Goal: Task Accomplishment & Management: Complete application form

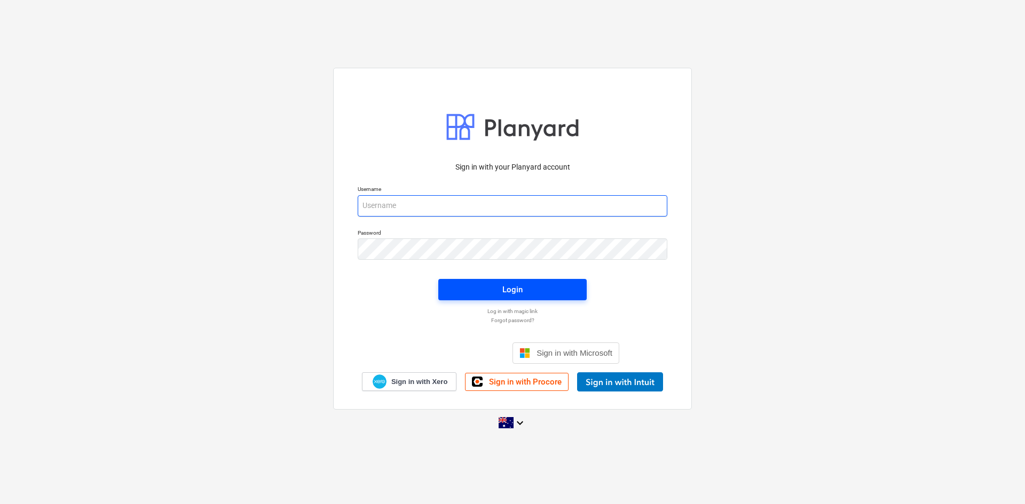
type input "[EMAIL_ADDRESS][DOMAIN_NAME]"
click at [454, 288] on span "Login" at bounding box center [512, 290] width 123 height 14
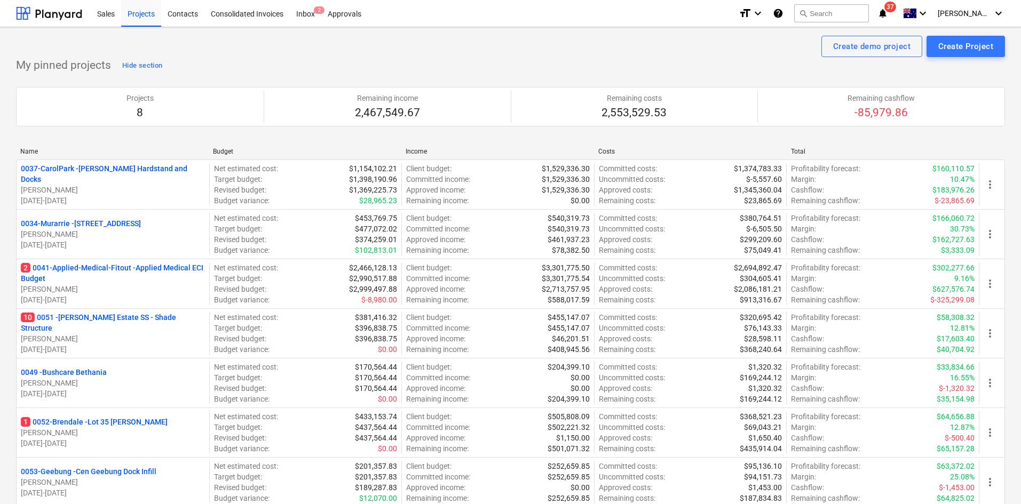
drag, startPoint x: 133, startPoint y: 272, endPoint x: 609, endPoint y: 132, distance: 495.8
click at [133, 272] on p "2 0041-Applied-Medical-Fitout - Applied Medical ECI Budget" at bounding box center [113, 273] width 184 height 21
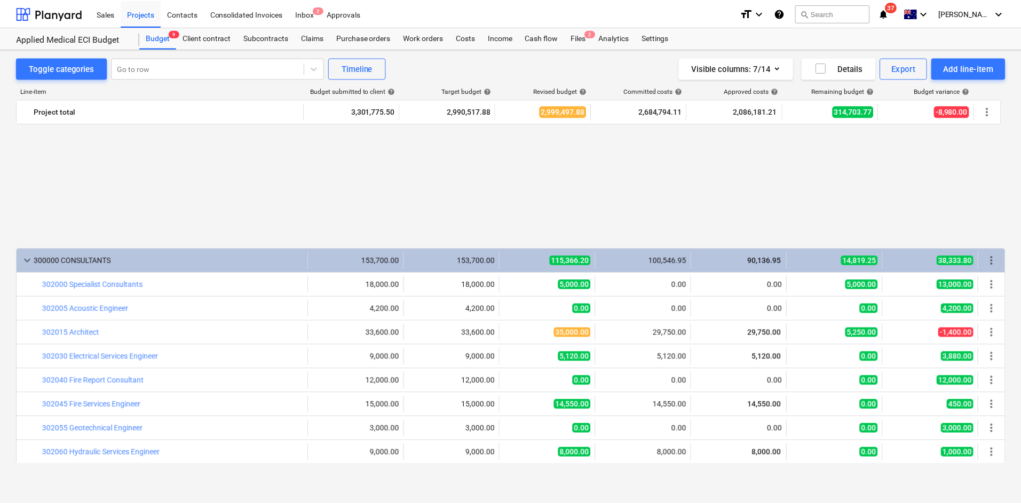
scroll to position [614, 0]
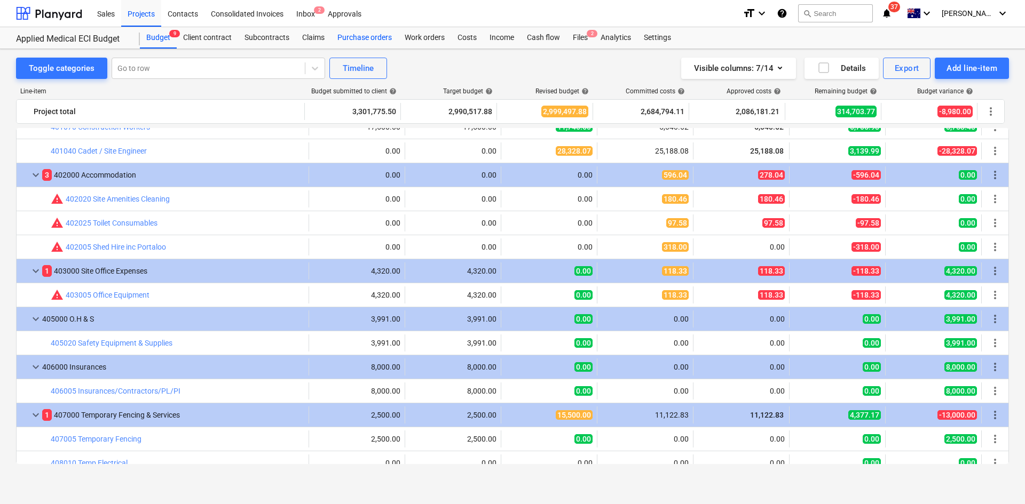
click at [382, 39] on div "Purchase orders" at bounding box center [364, 37] width 67 height 21
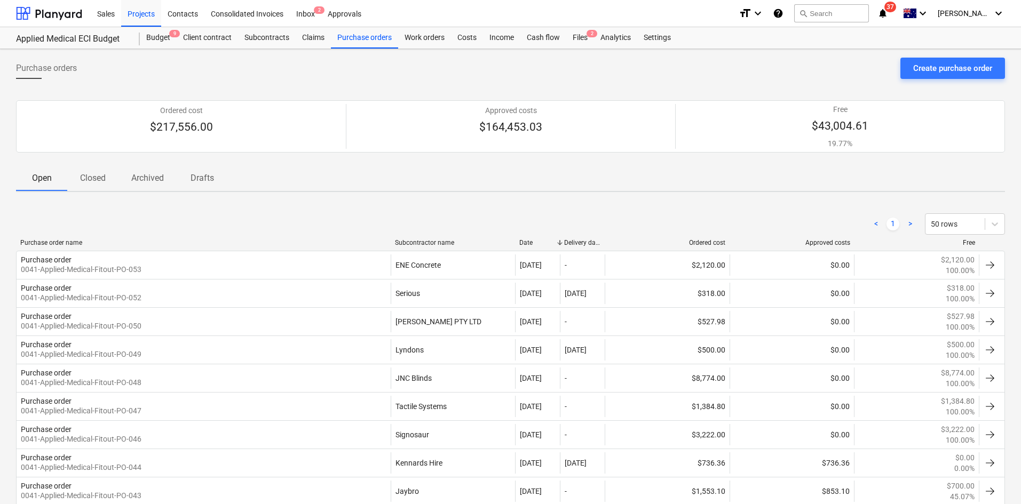
click at [929, 79] on div "Purchase orders Create purchase order" at bounding box center [510, 73] width 989 height 30
click at [937, 66] on div "Create purchase order" at bounding box center [952, 68] width 79 height 14
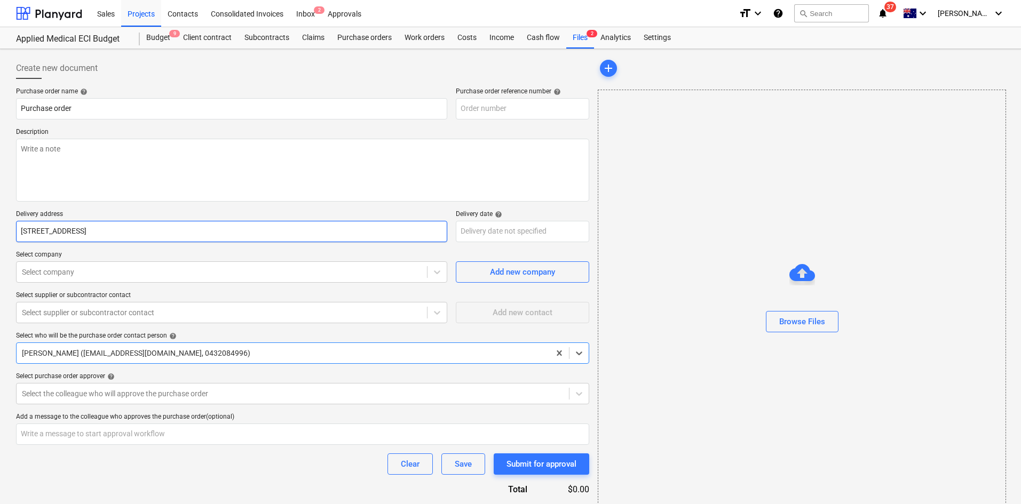
type textarea "x"
type input "0041-Applied-Medical-Fitout-PO-054"
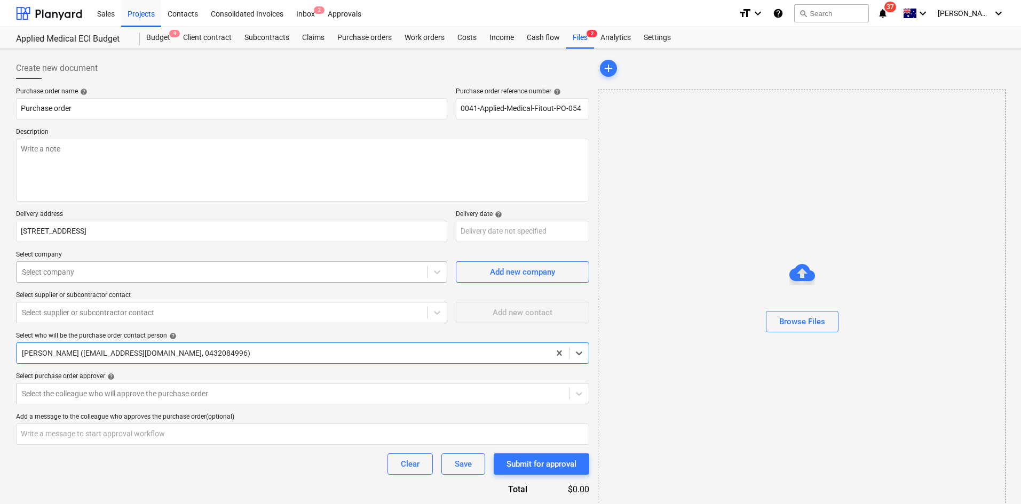
click at [116, 271] on div at bounding box center [222, 272] width 400 height 11
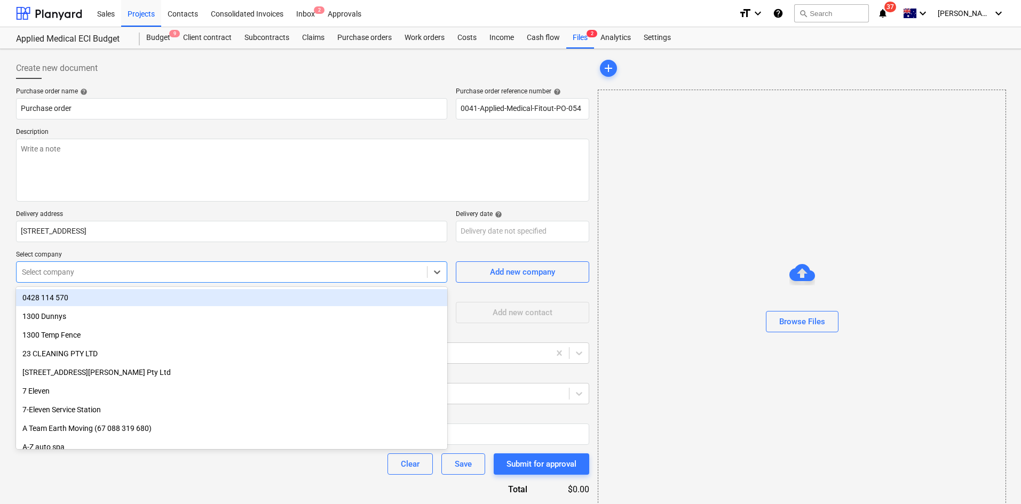
type textarea "x"
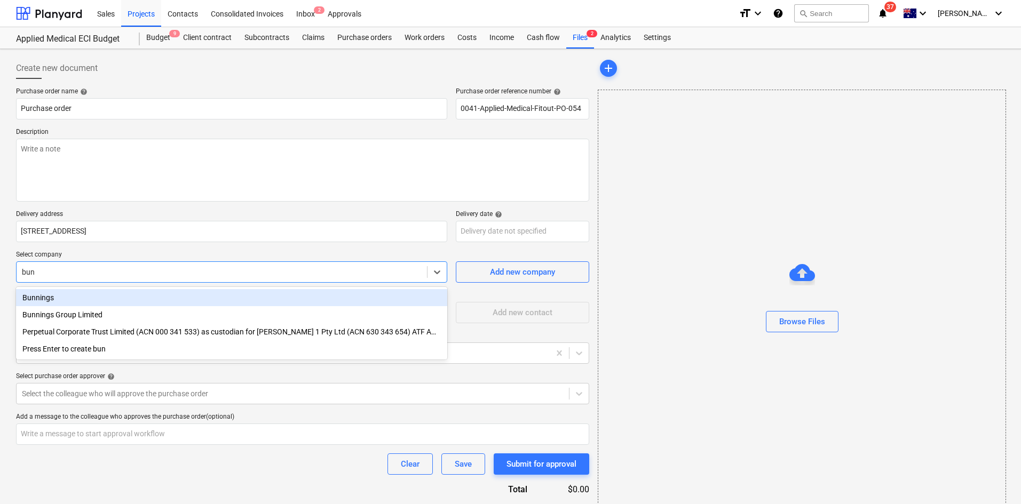
type input "[PERSON_NAME]"
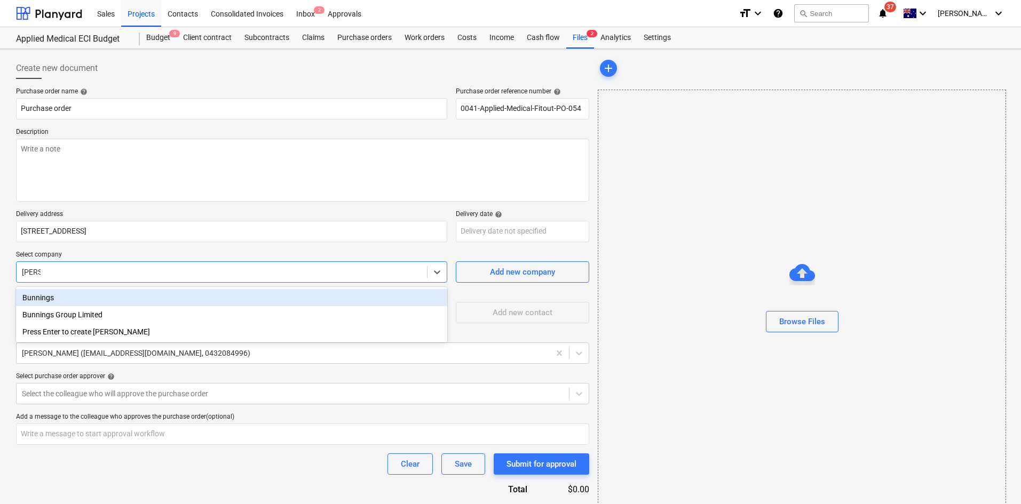
type textarea "x"
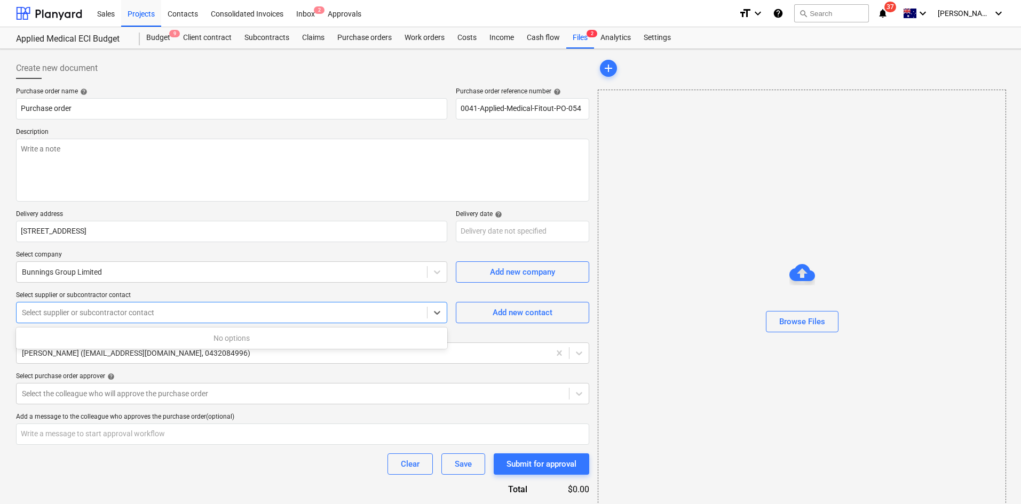
click at [104, 314] on div at bounding box center [222, 312] width 400 height 11
type textarea "x"
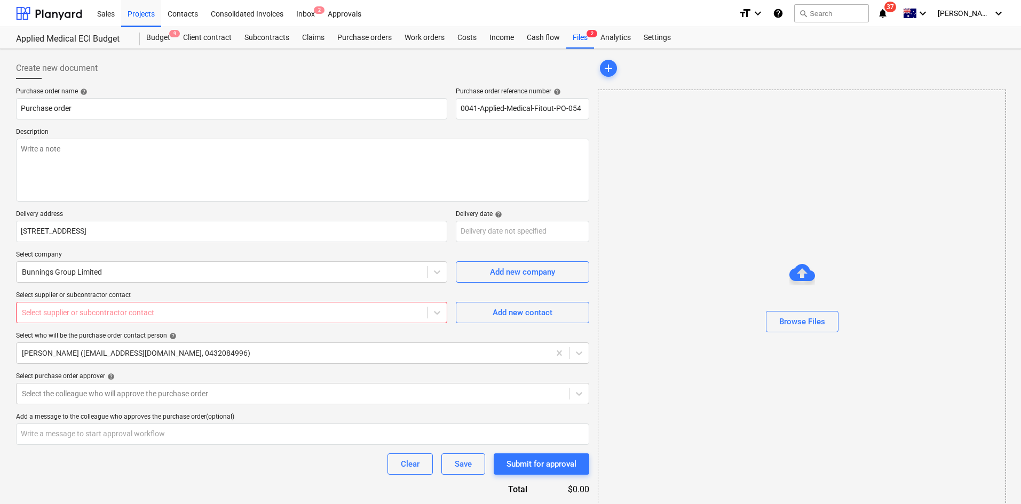
click at [105, 286] on div "Purchase order name help Purchase order Purchase order reference number help 00…" at bounding box center [302, 312] width 573 height 449
click at [109, 276] on div at bounding box center [222, 272] width 400 height 11
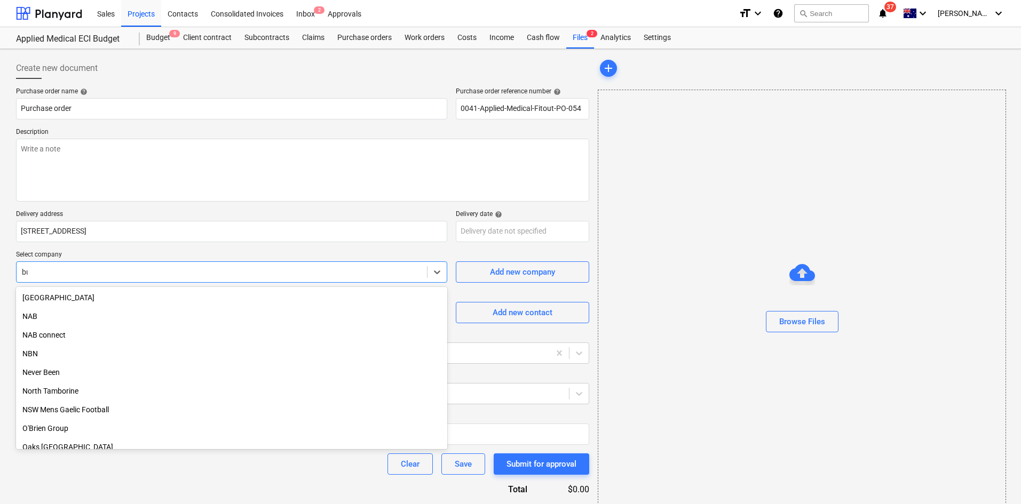
scroll to position [569, 0]
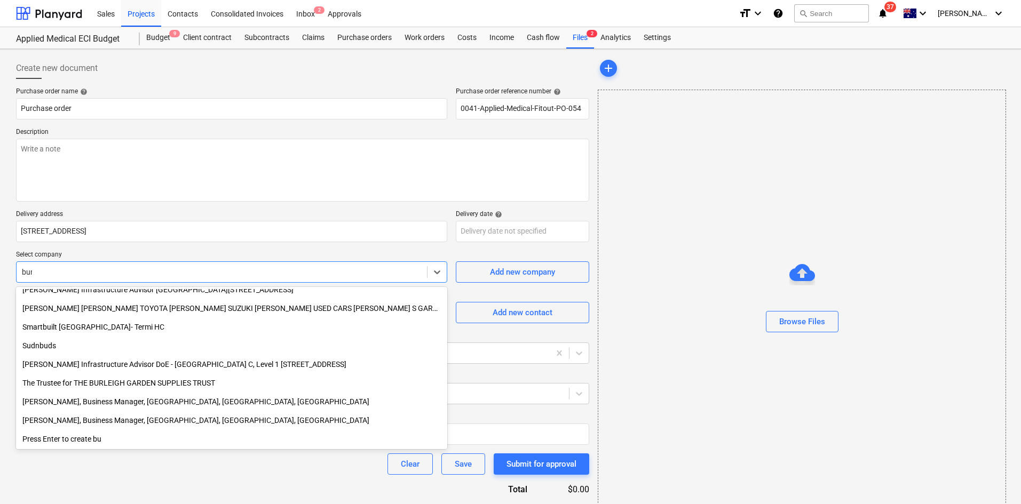
type input "[PERSON_NAME]"
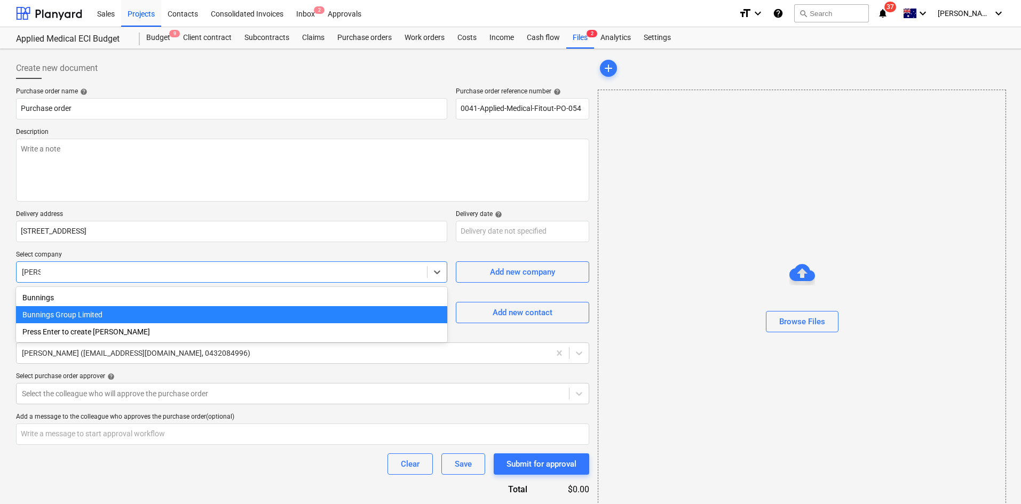
type textarea "x"
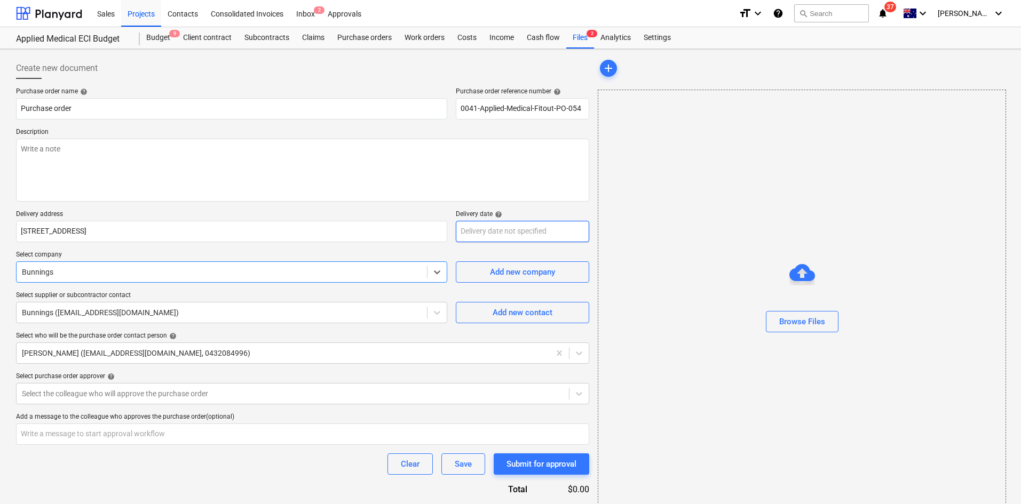
click at [524, 235] on body "Sales Projects Contacts Consolidated Invoices Inbox 2 Approvals format_size key…" at bounding box center [510, 252] width 1021 height 504
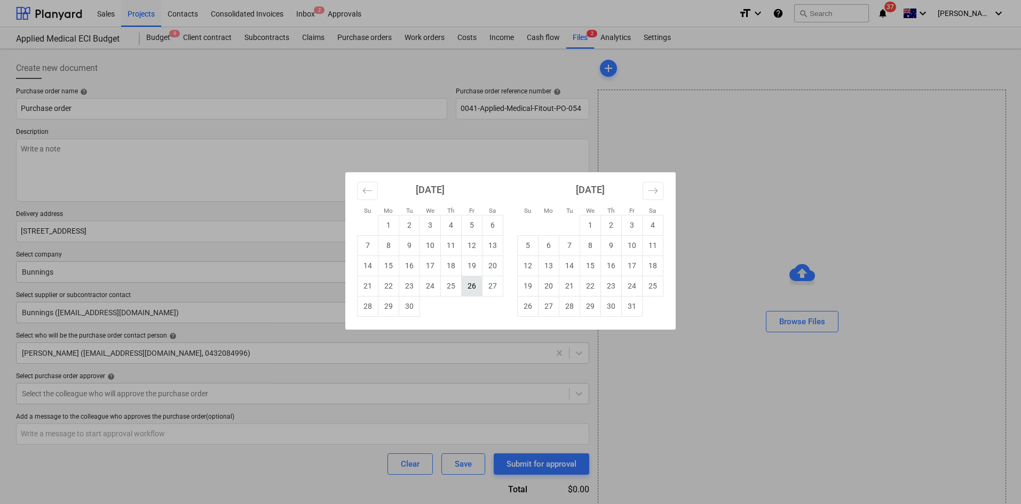
click at [464, 288] on td "26" at bounding box center [472, 286] width 21 height 20
type textarea "x"
type input "[DATE]"
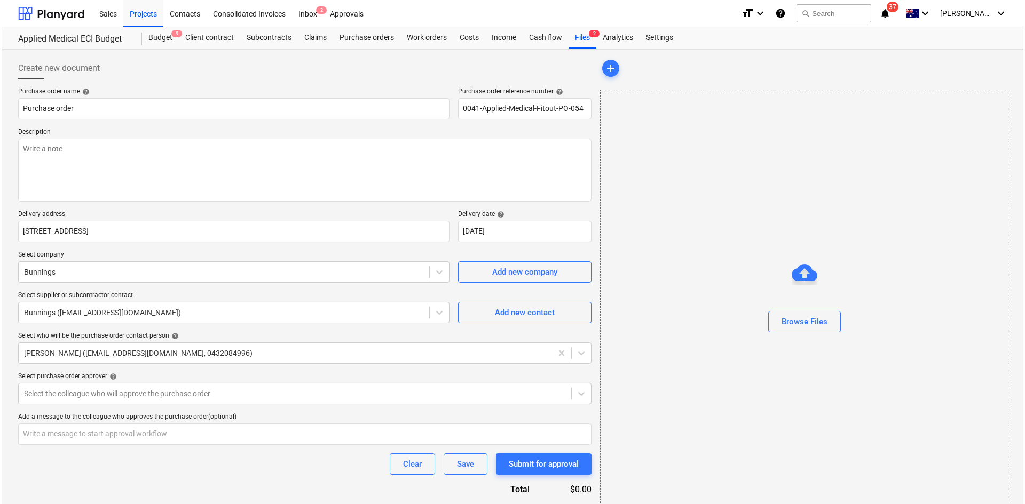
scroll to position [41, 0]
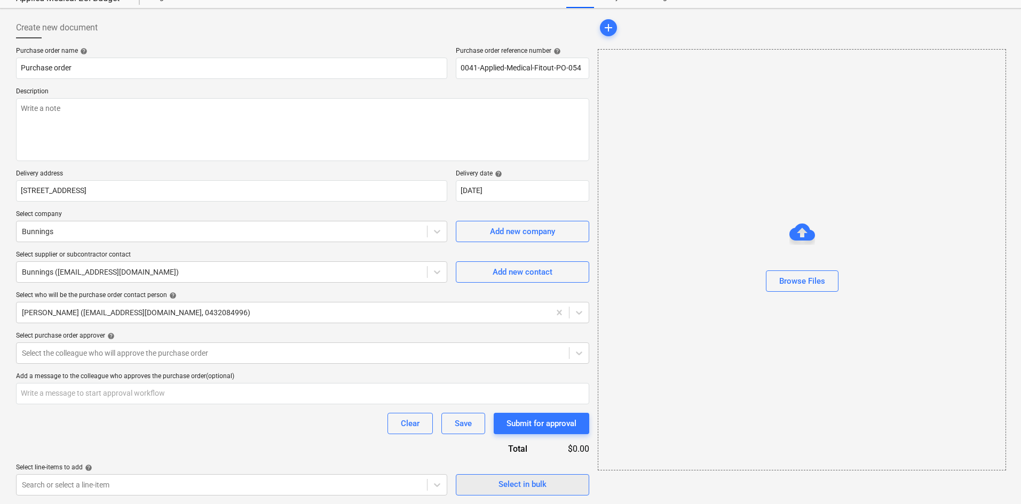
click at [516, 490] on div "Select in bulk" at bounding box center [523, 485] width 48 height 14
type textarea "x"
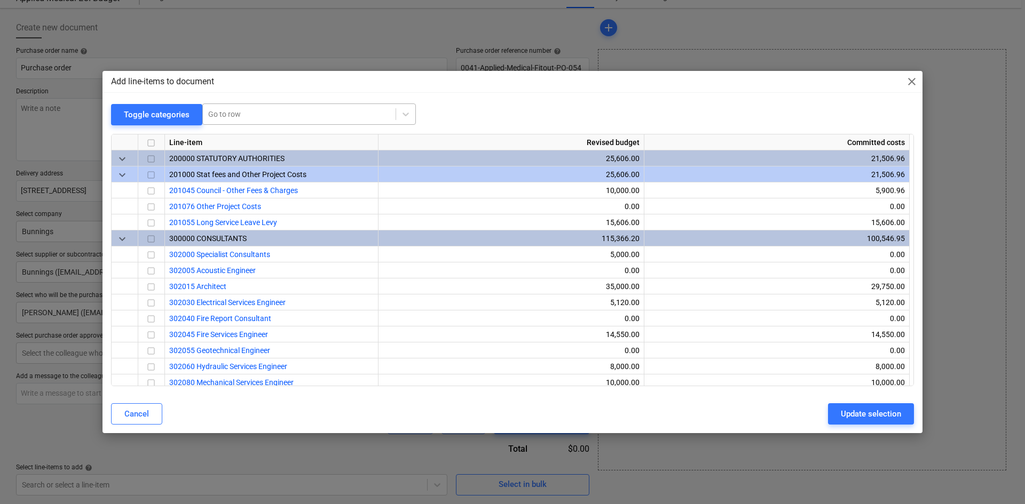
click at [269, 118] on div at bounding box center [299, 114] width 182 height 11
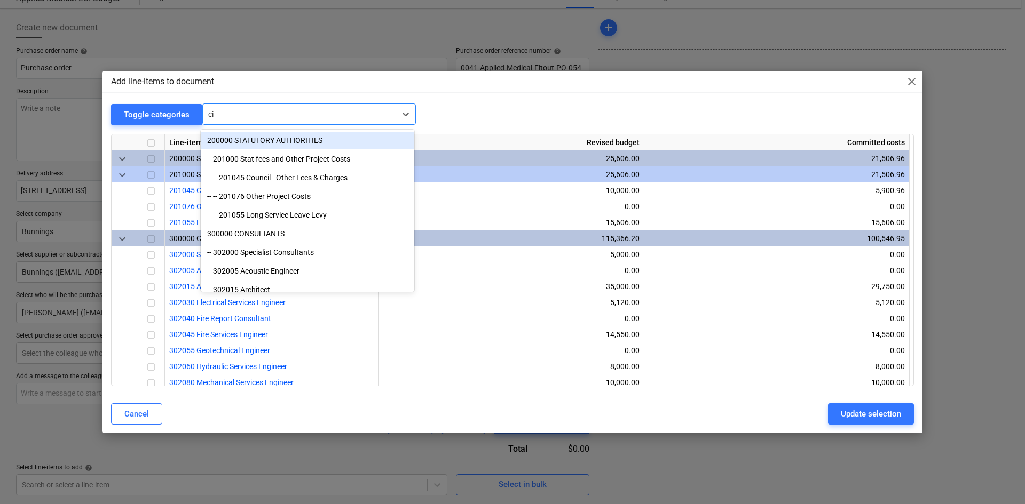
type input "civi"
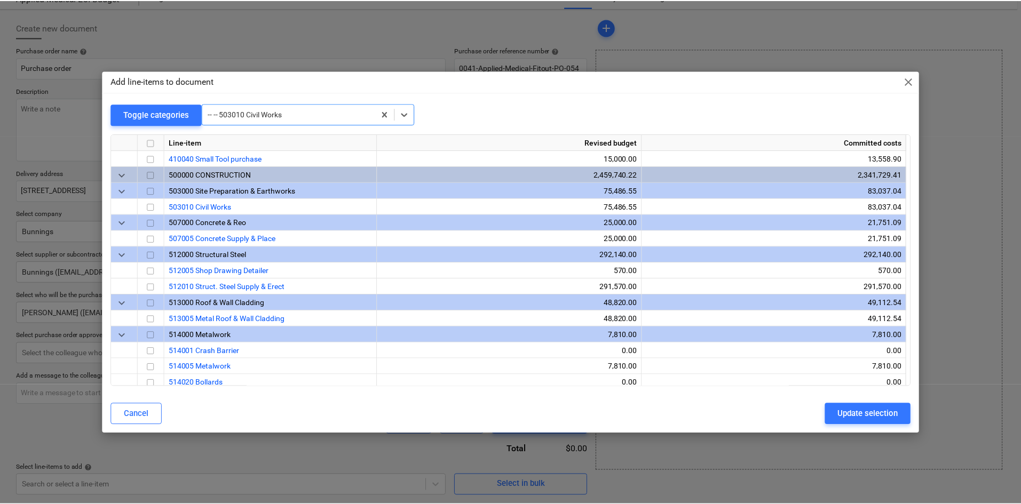
scroll to position [769, 0]
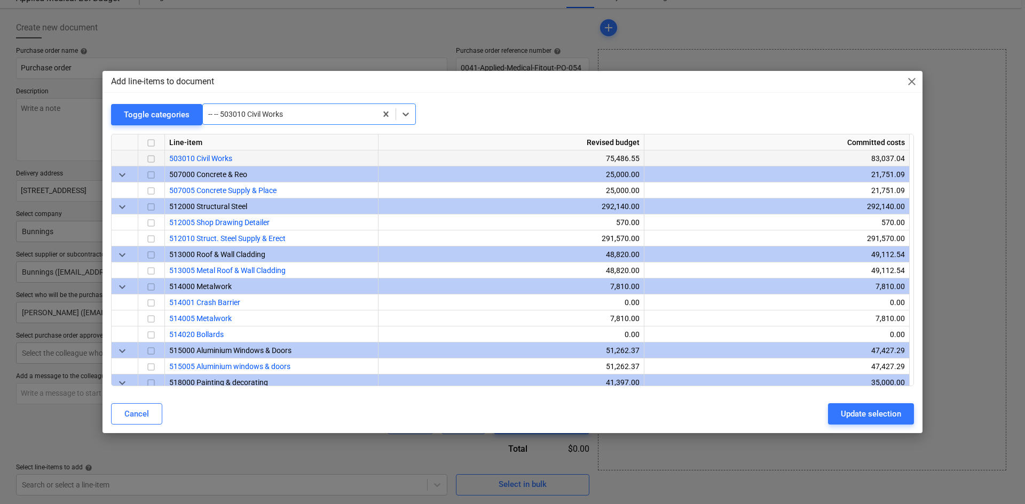
click at [155, 155] on input "checkbox" at bounding box center [151, 159] width 13 height 13
click at [878, 416] on div "Update selection" at bounding box center [871, 414] width 60 height 14
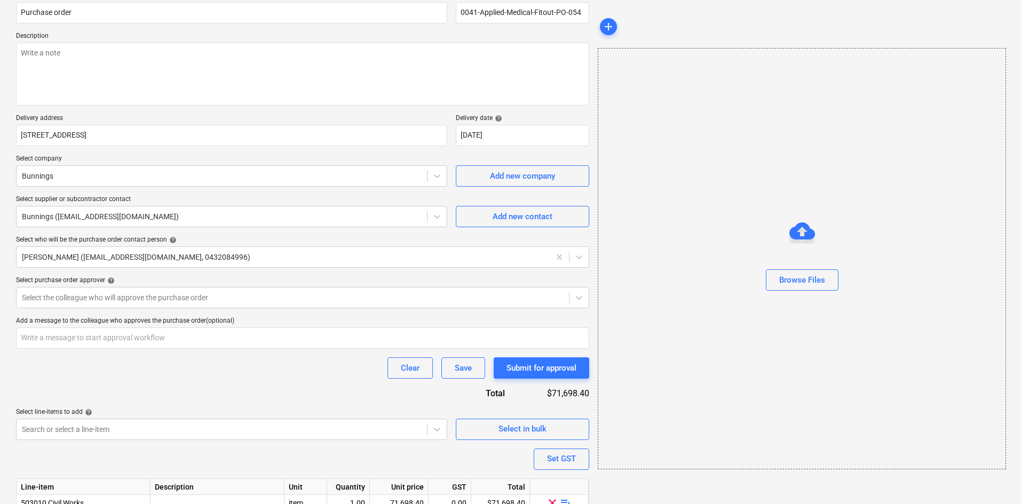
scroll to position [146, 0]
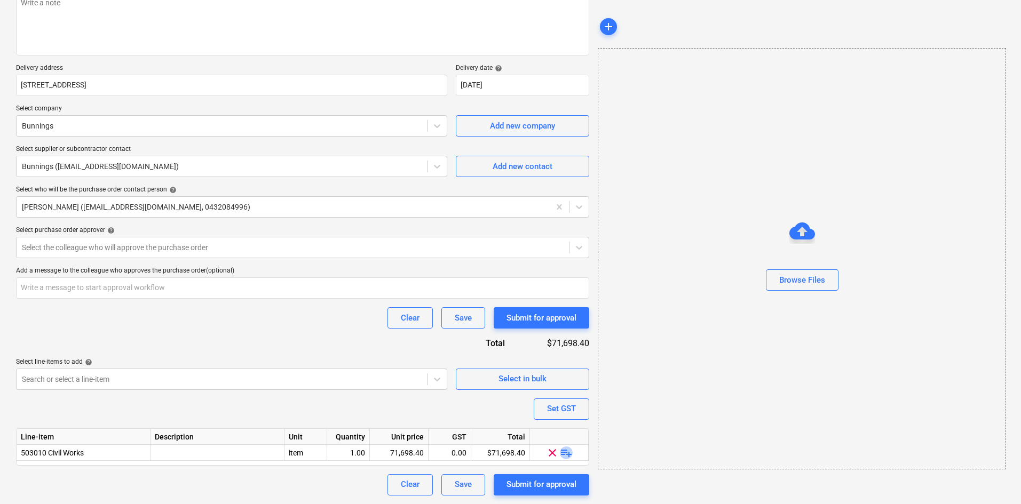
click at [569, 453] on span "playlist_add" at bounding box center [566, 452] width 13 height 13
type textarea "x"
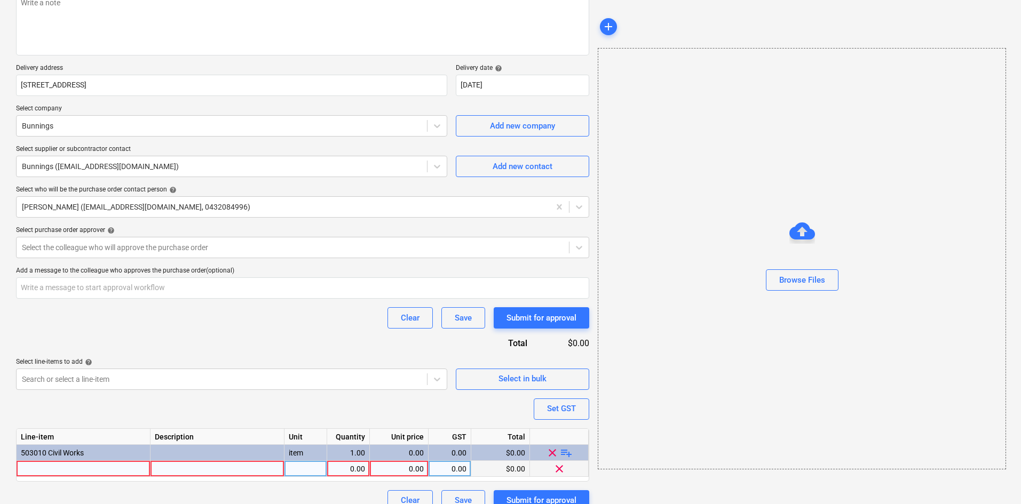
click at [119, 470] on div at bounding box center [84, 469] width 134 height 16
type input "black plastic rolls x 2"
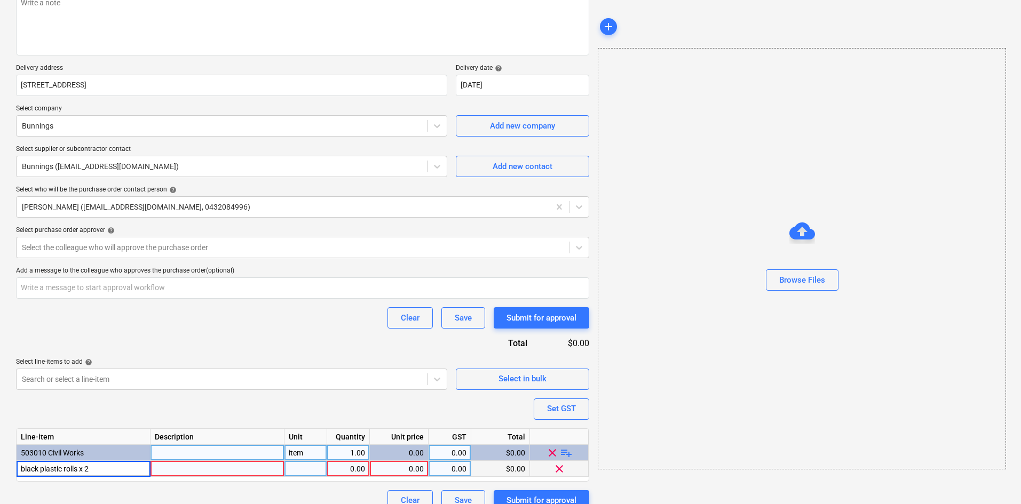
type textarea "x"
click at [301, 453] on div "item" at bounding box center [306, 453] width 43 height 16
click at [304, 468] on div "pcs" at bounding box center [306, 469] width 43 height 16
type input "item"
type textarea "x"
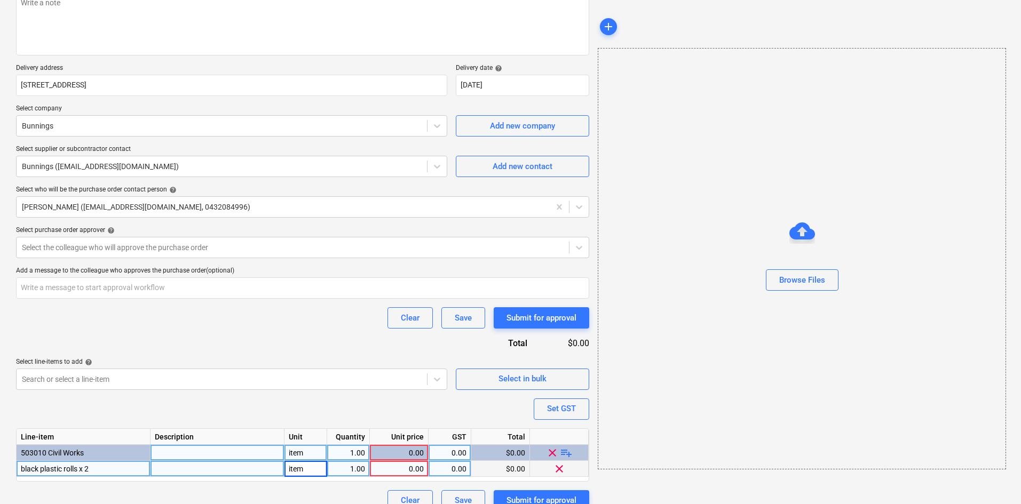
click at [392, 470] on div "0.00" at bounding box center [399, 469] width 50 height 16
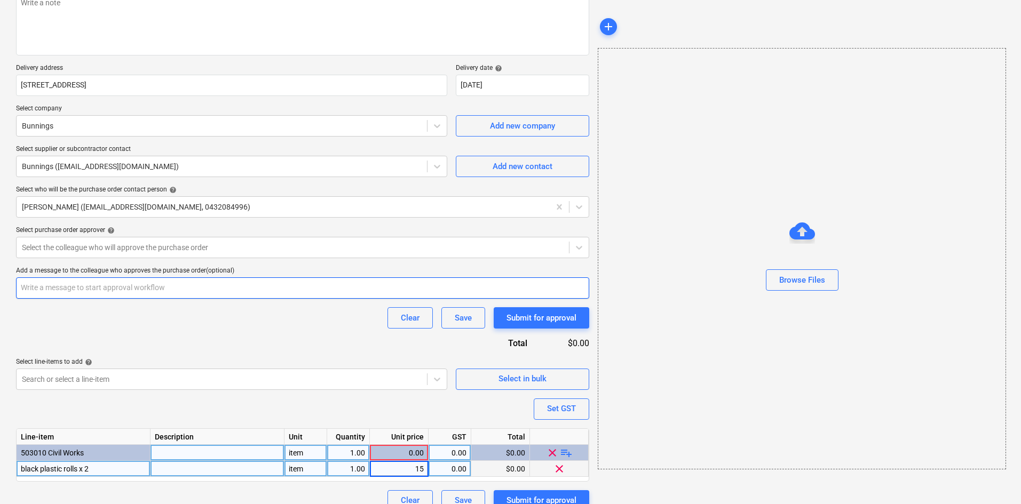
type input "150"
type textarea "x"
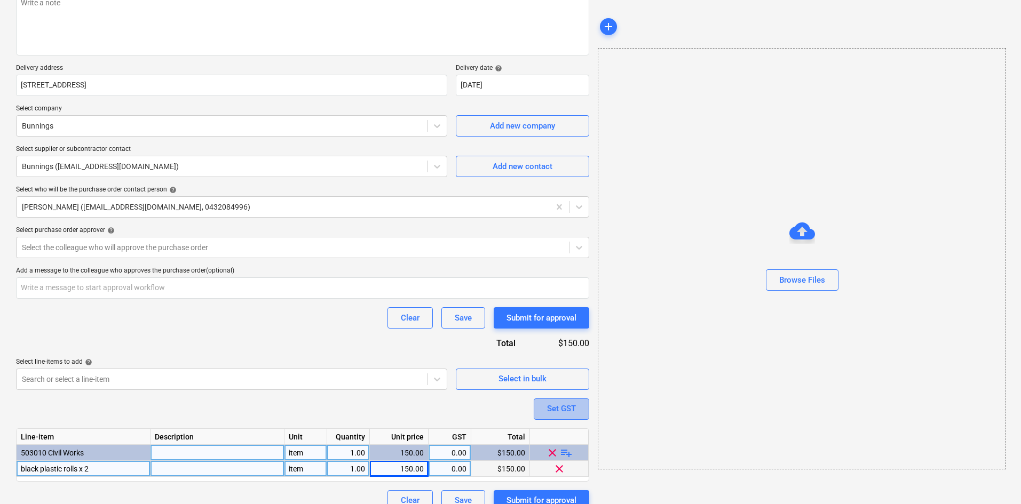
click at [563, 407] on div "Set GST" at bounding box center [561, 409] width 29 height 14
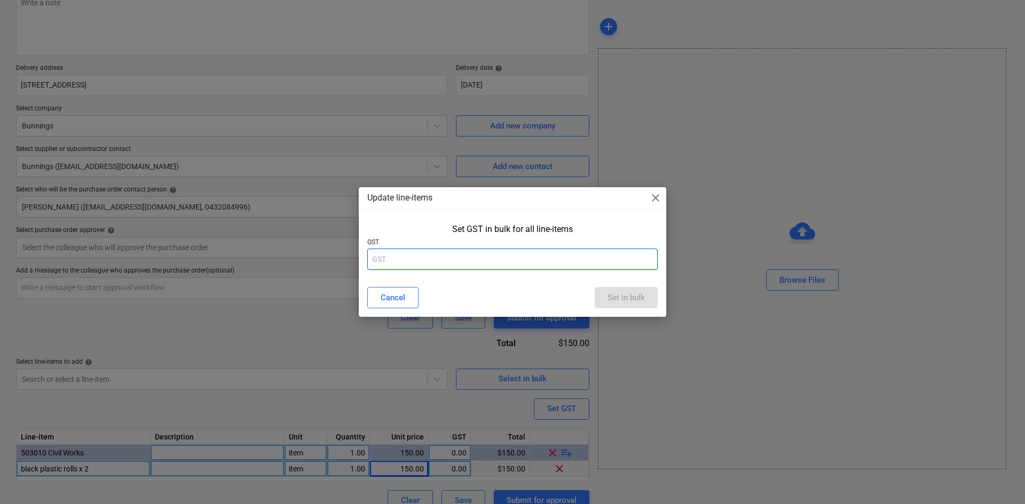
click at [475, 252] on input "text" at bounding box center [512, 259] width 290 height 21
type input "10"
click at [618, 288] on button "Set in bulk" at bounding box center [626, 297] width 63 height 21
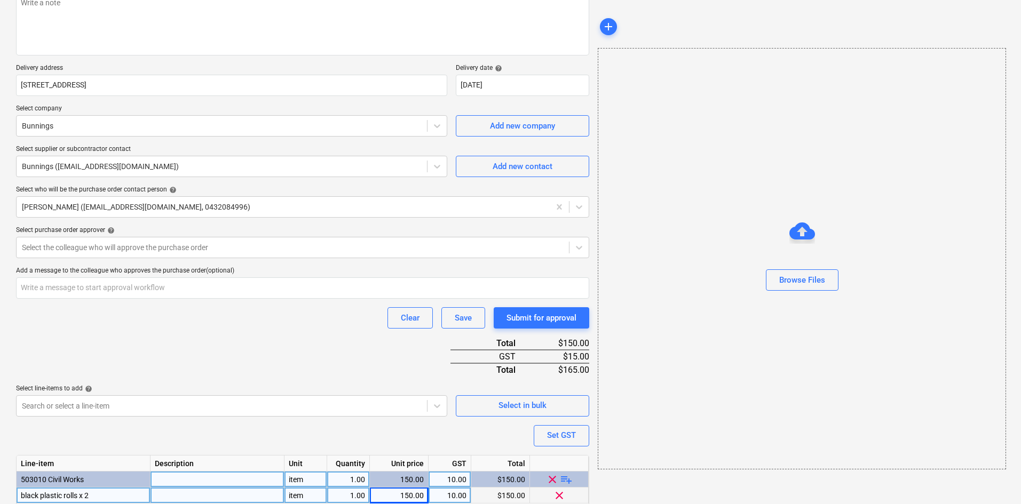
click at [320, 349] on div "Purchase order name help Purchase order Purchase order reference number help 00…" at bounding box center [302, 239] width 573 height 597
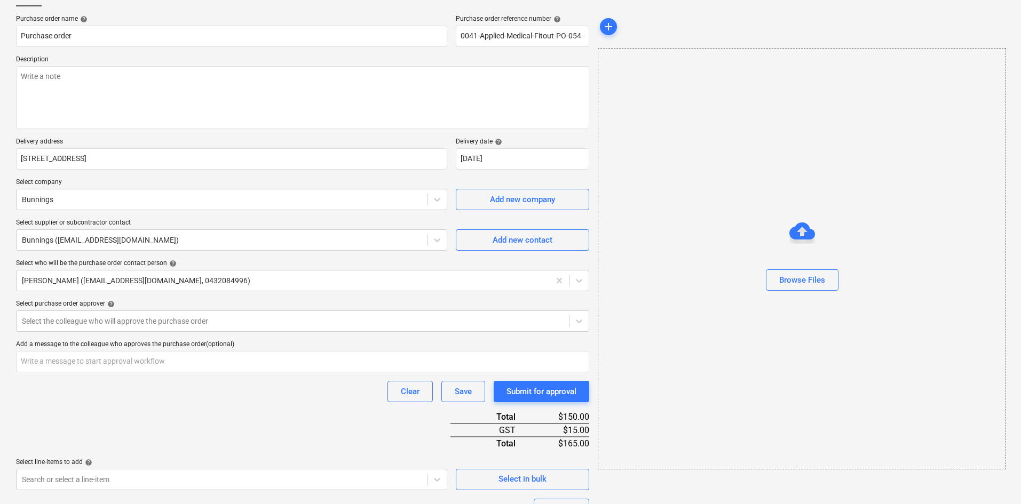
scroll to position [0, 0]
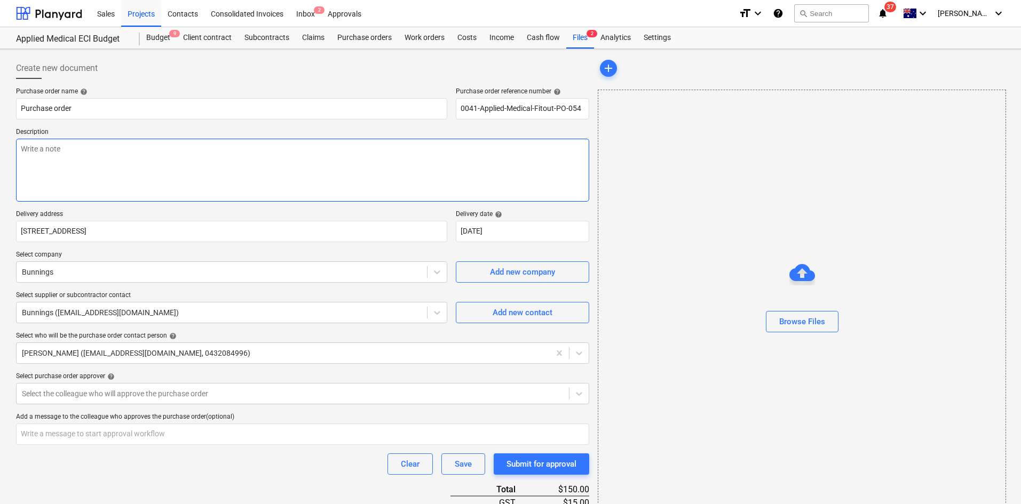
click at [211, 166] on textarea at bounding box center [302, 170] width 573 height 63
click at [196, 213] on p "Delivery address" at bounding box center [231, 215] width 431 height 11
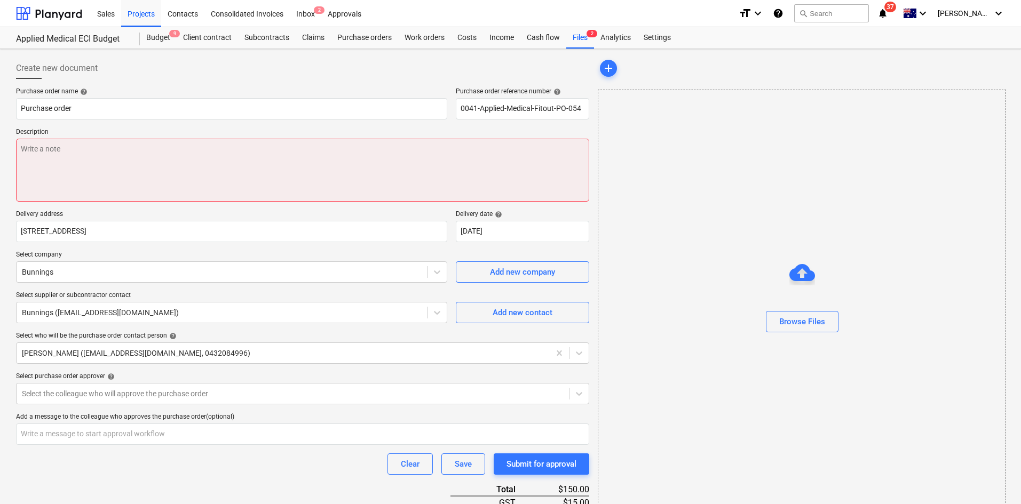
click at [200, 177] on textarea at bounding box center [302, 170] width 573 height 63
type textarea "x"
type textarea "P"
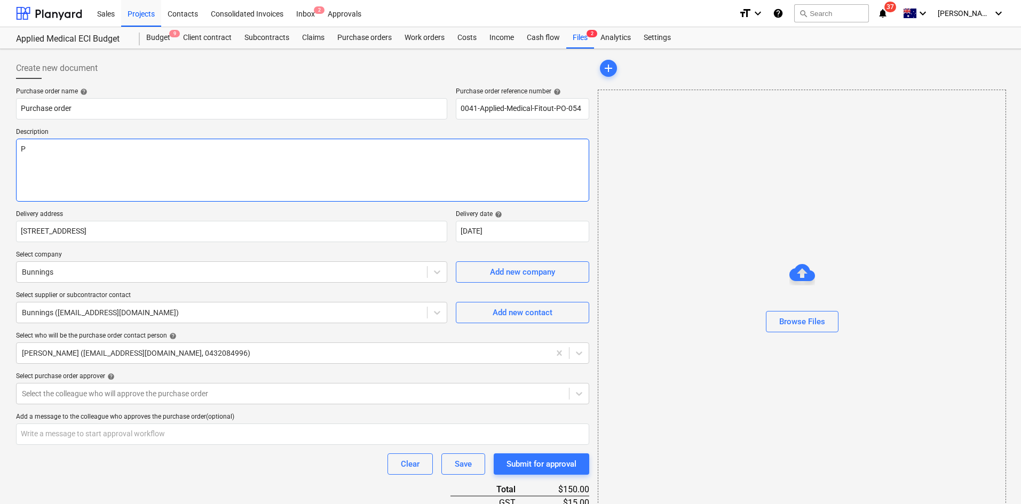
type textarea "x"
type textarea "Pu"
type textarea "x"
type textarea "Pur"
type textarea "x"
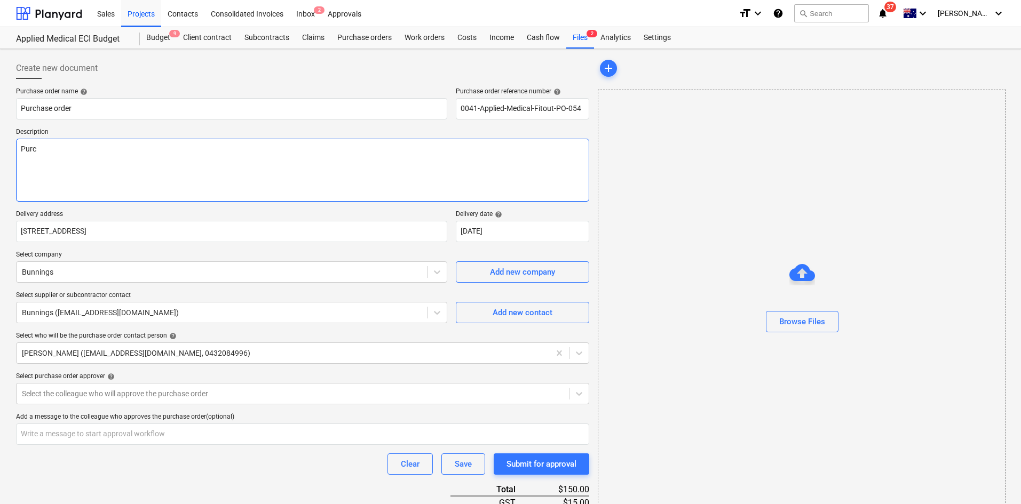
type textarea "Purch"
type textarea "x"
type textarea "Purcha"
type textarea "x"
type textarea "Purchas"
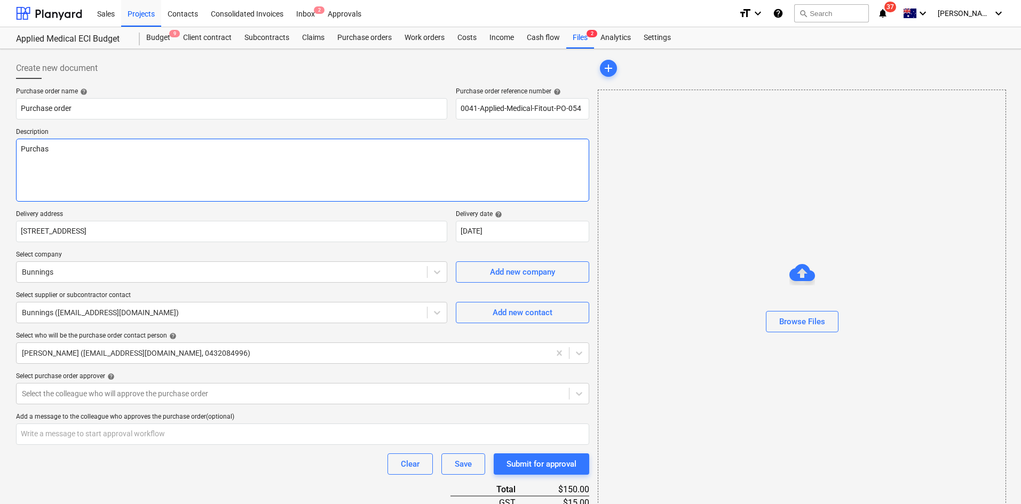
type textarea "x"
type textarea "Purchase"
type textarea "x"
type textarea "Purchase b"
type textarea "x"
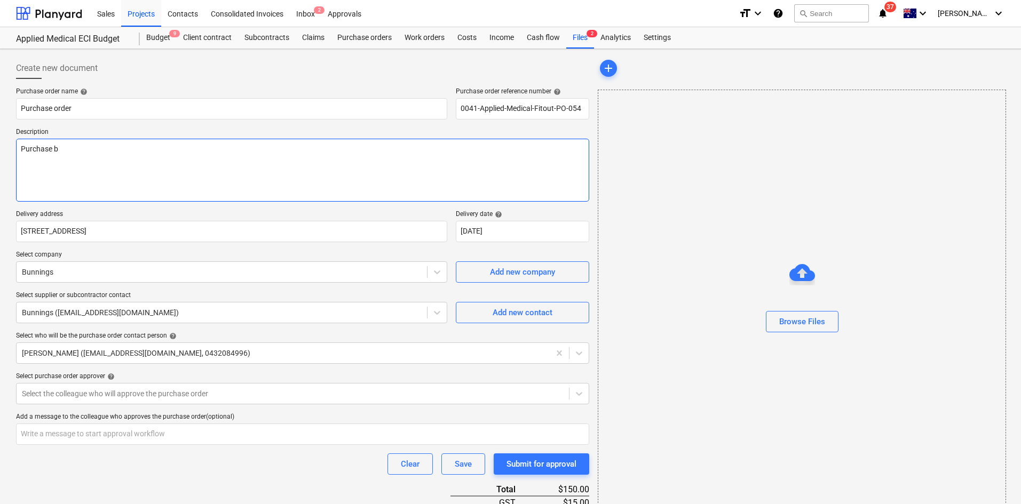
type textarea "Purchase by"
type textarea "x"
type textarea "Purchase by"
type textarea "x"
type textarea "Purchase by R"
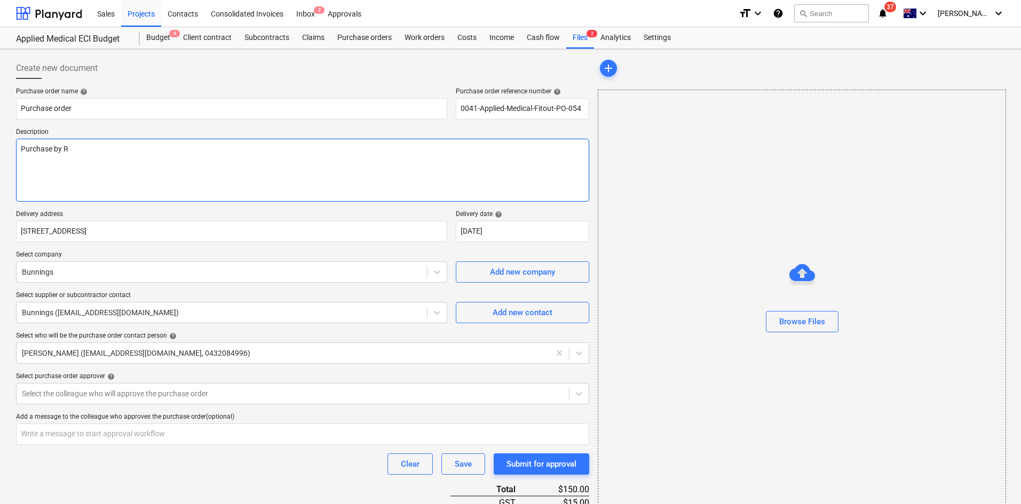
type textarea "x"
type textarea "Purchase by Ro"
type textarea "x"
type textarea "Purchase by Row"
type textarea "x"
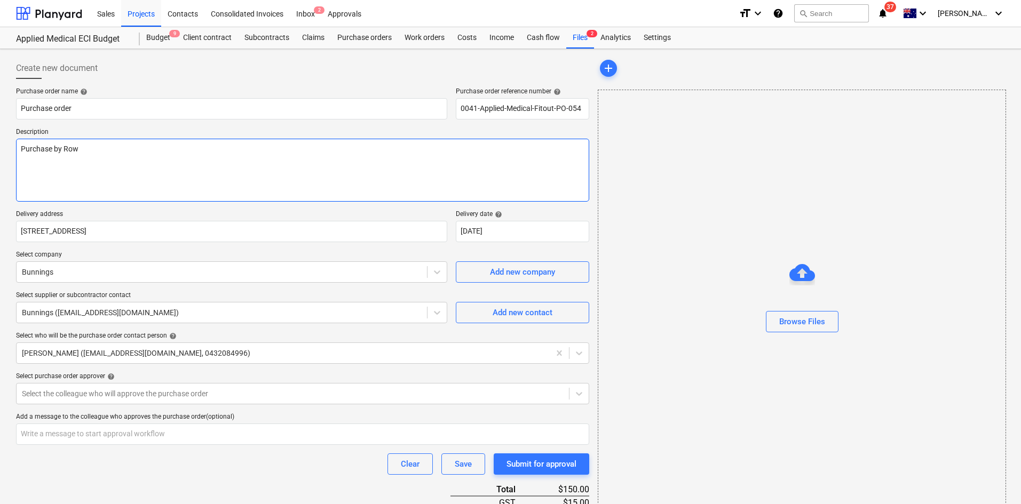
type textarea "Purchase by Rowa"
type textarea "x"
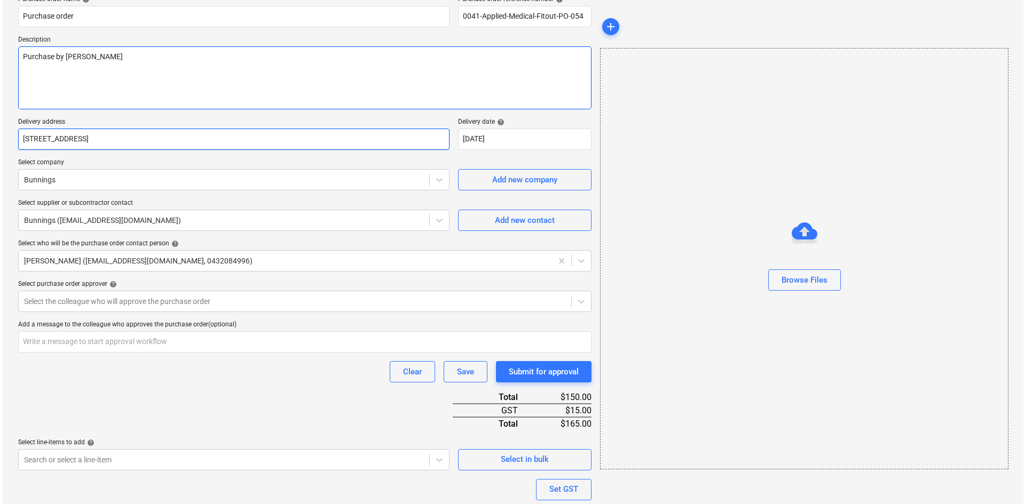
scroll to position [189, 0]
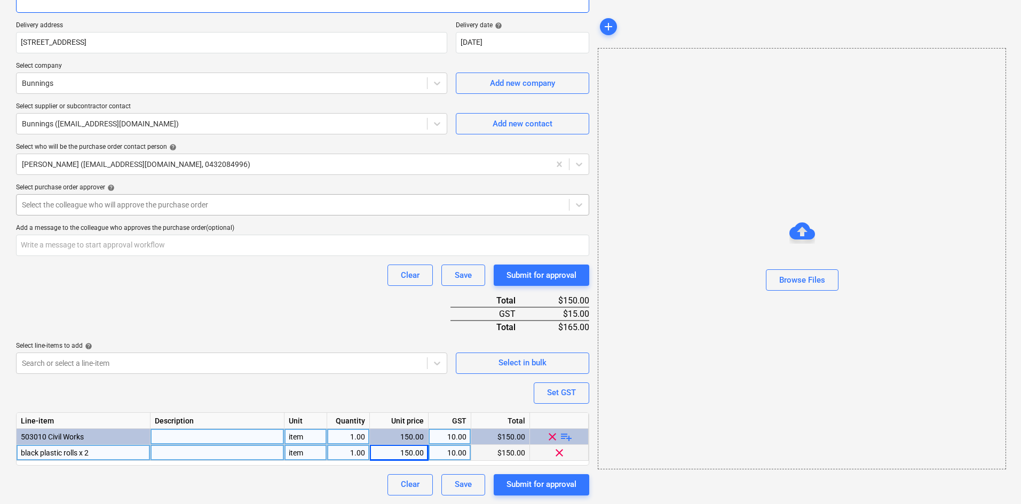
type textarea "Purchase by [PERSON_NAME]"
click at [152, 206] on div at bounding box center [293, 205] width 542 height 11
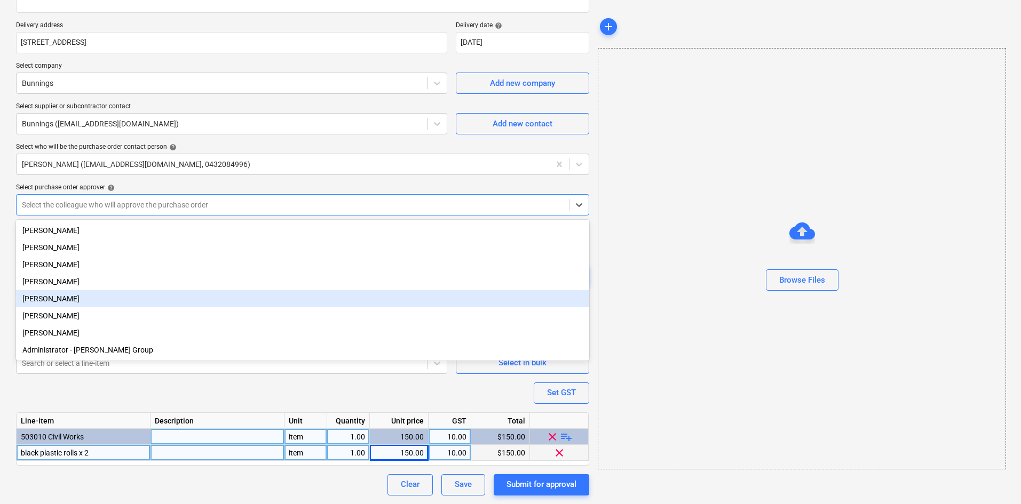
click at [53, 299] on div "[PERSON_NAME]" at bounding box center [302, 298] width 573 height 17
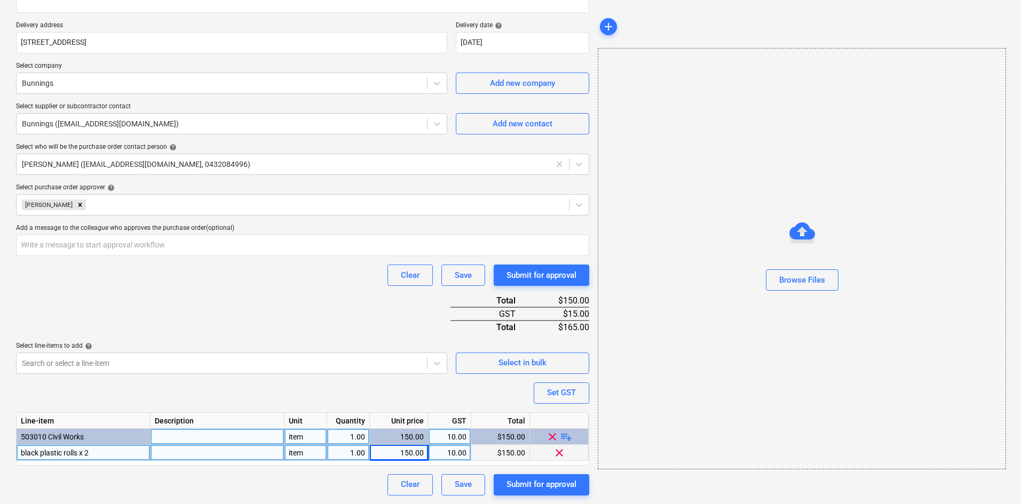
click at [93, 387] on div "Purchase order name help Purchase order Purchase order reference number help 00…" at bounding box center [302, 197] width 573 height 597
click at [543, 486] on div "Submit for approval" at bounding box center [542, 485] width 70 height 14
type textarea "x"
